Goal: Navigation & Orientation: Understand site structure

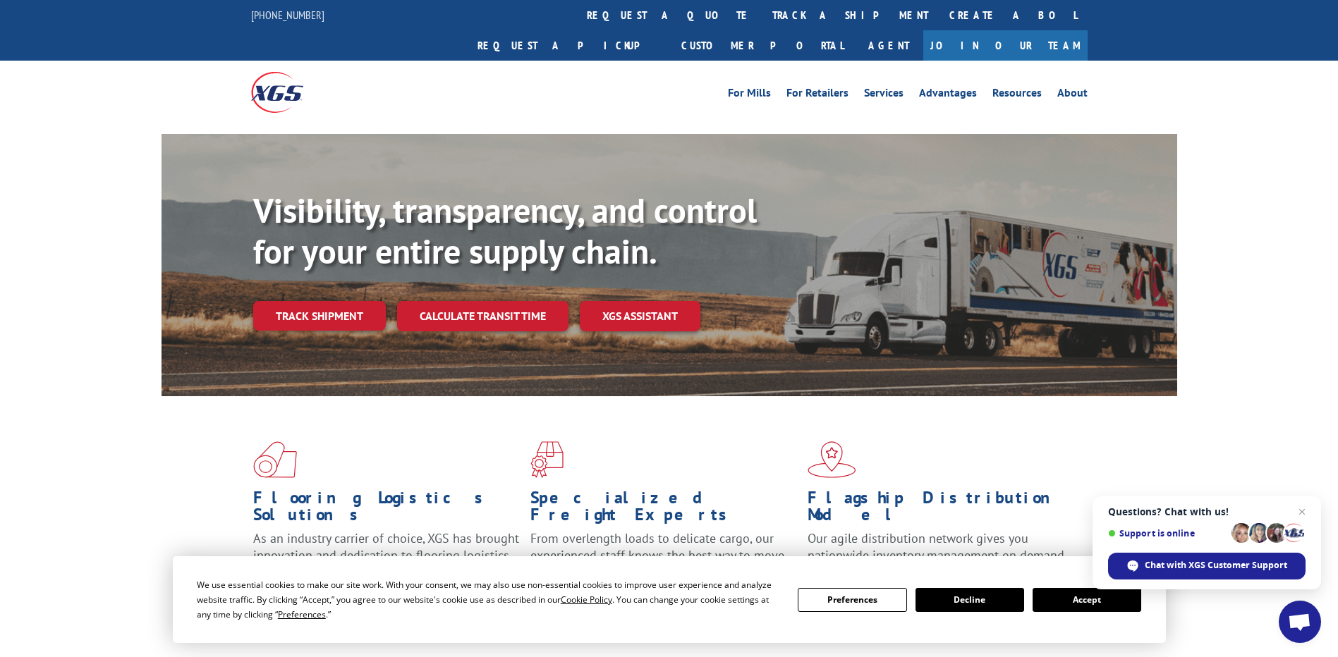
scroll to position [282, 0]
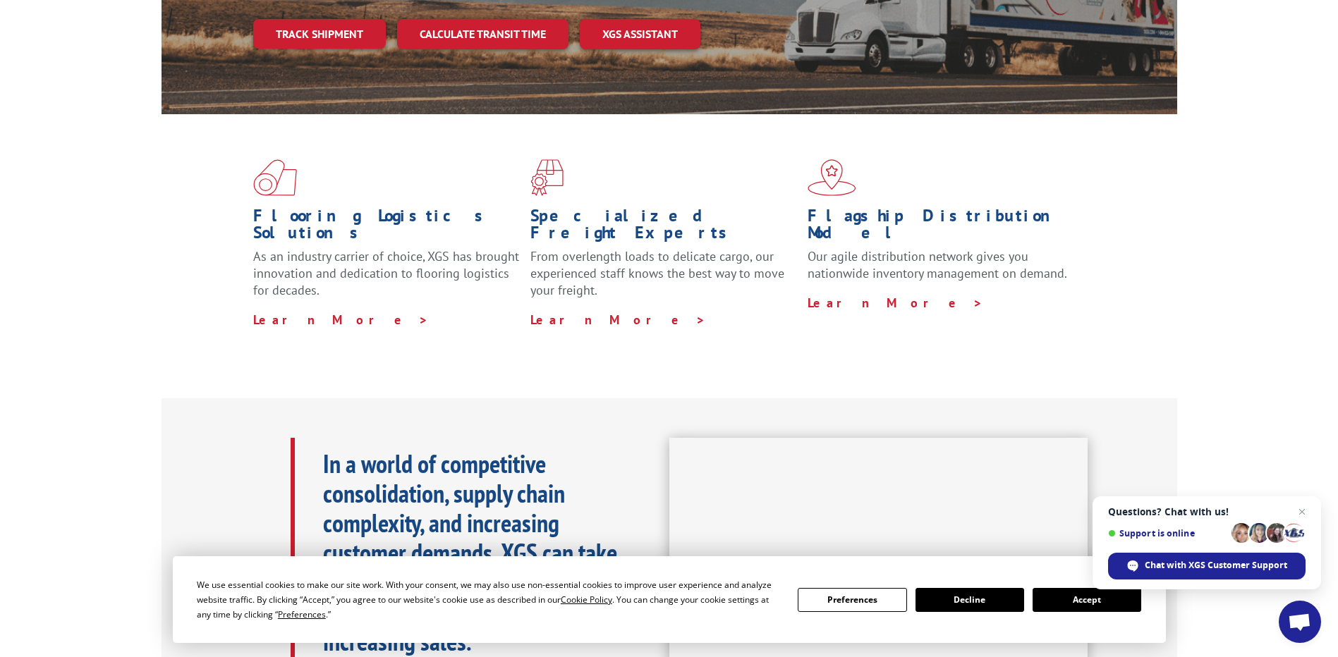
click at [1076, 605] on button "Accept" at bounding box center [1087, 600] width 109 height 24
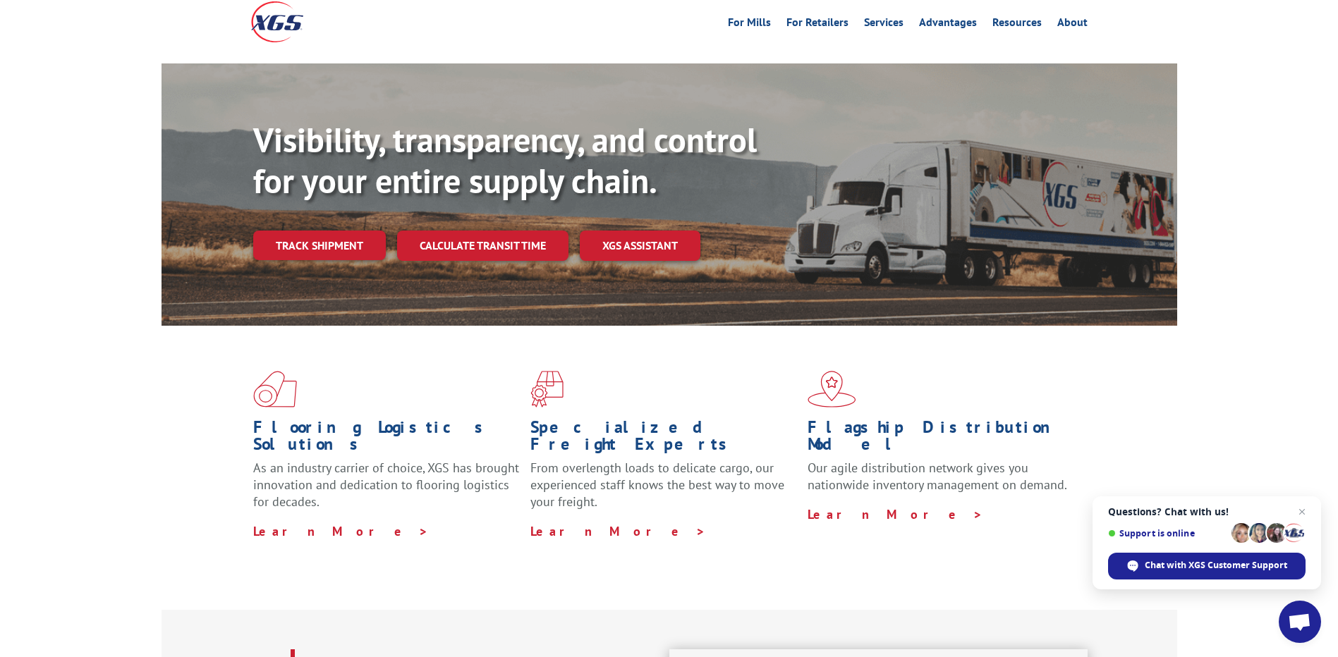
scroll to position [0, 0]
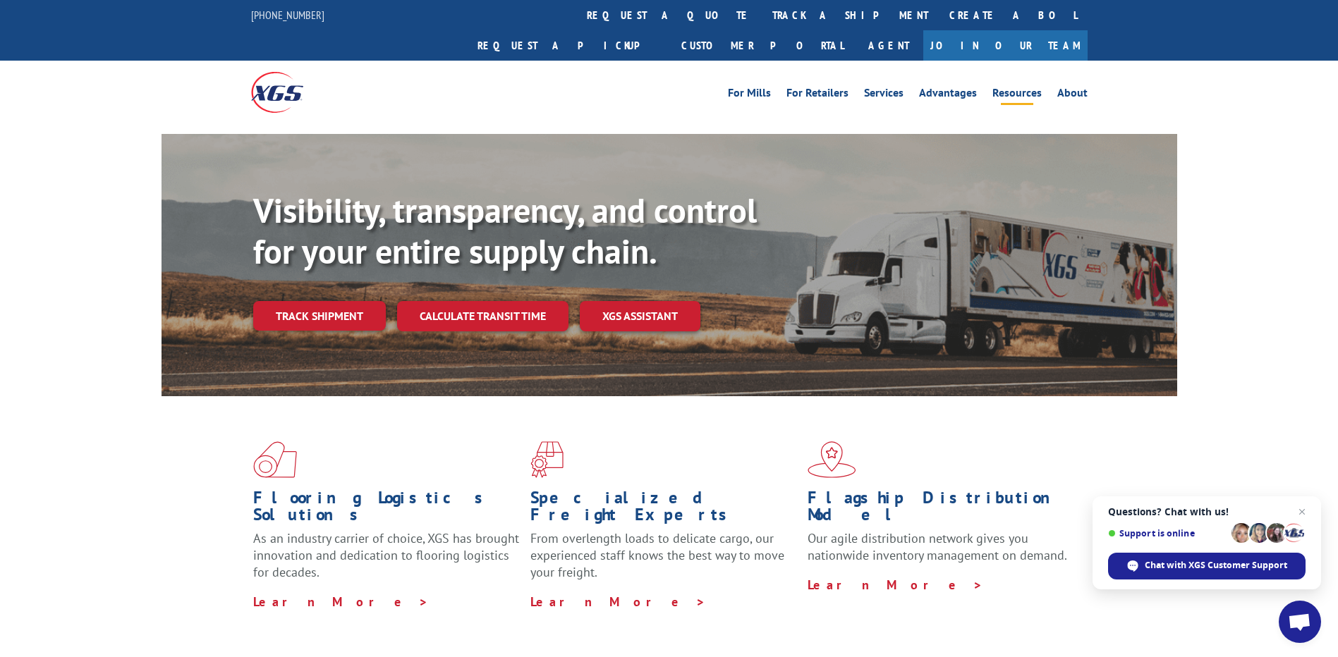
click at [1043, 87] on li "Resources" at bounding box center [1017, 95] width 65 height 16
click at [1022, 76] on div "For Mills For Retailers Services Advantages Resources About For Mills For Retai…" at bounding box center [669, 92] width 837 height 63
click at [882, 87] on link "Services" at bounding box center [884, 95] width 40 height 16
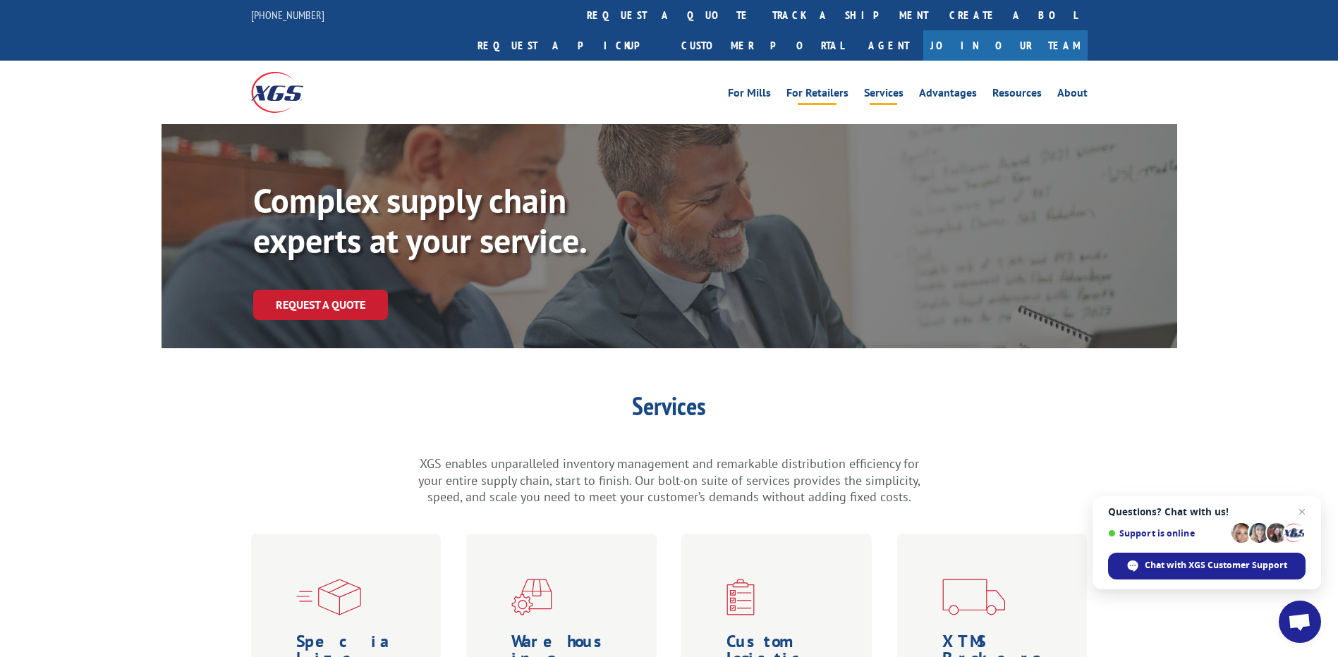
click at [818, 87] on link "For Retailers" at bounding box center [818, 95] width 62 height 16
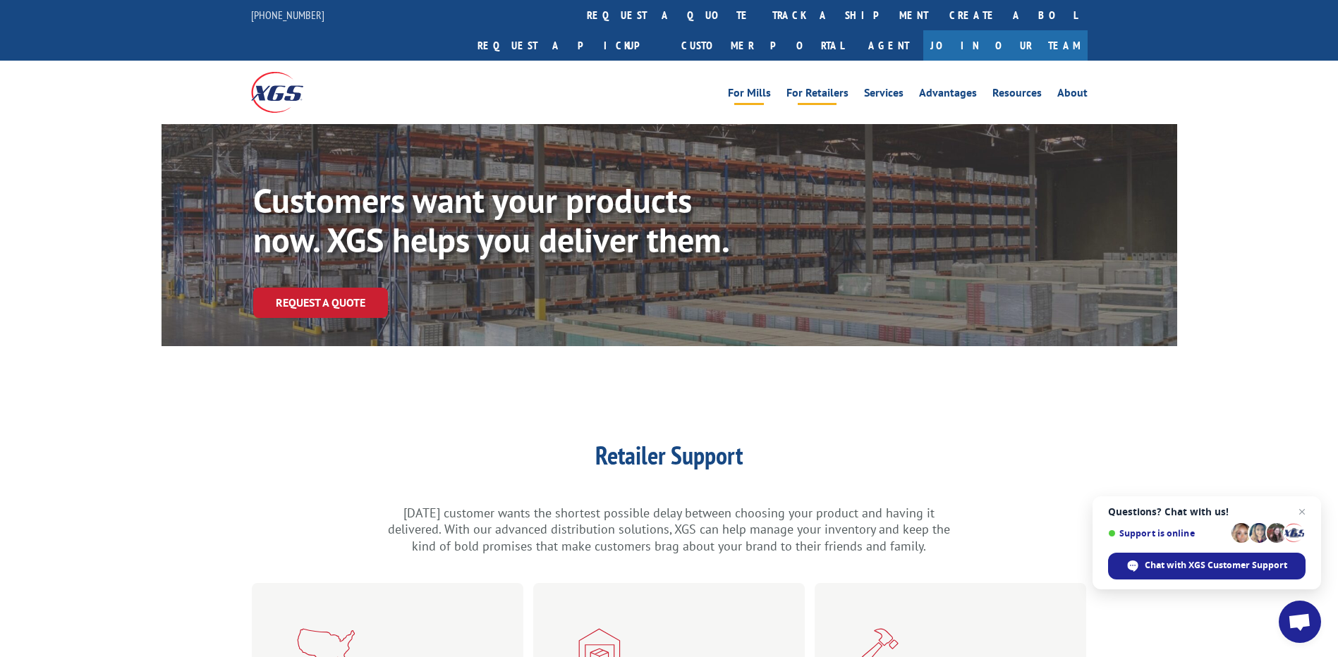
click at [755, 87] on link "For Mills" at bounding box center [749, 95] width 43 height 16
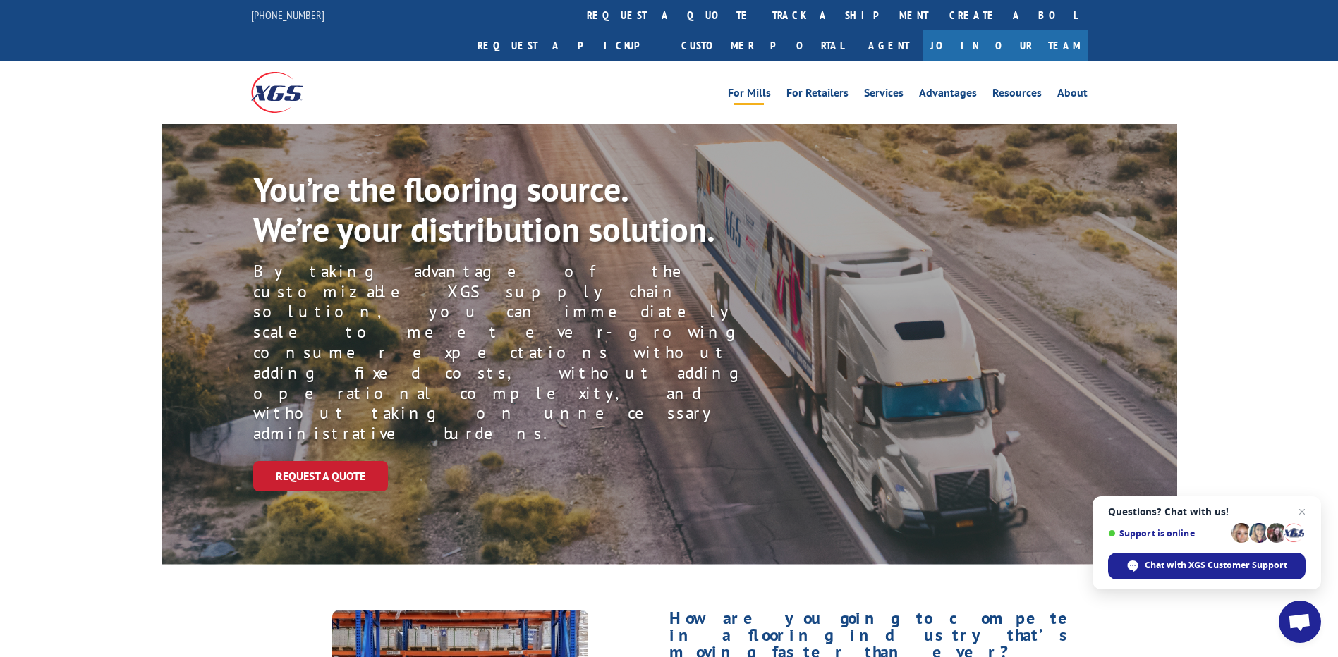
click at [964, 77] on div "For Mills For Retailers Services Advantages Resources About For Mills For Retai…" at bounding box center [669, 92] width 837 height 63
click at [959, 87] on link "Advantages" at bounding box center [948, 95] width 58 height 16
